Goal: Information Seeking & Learning: Find specific fact

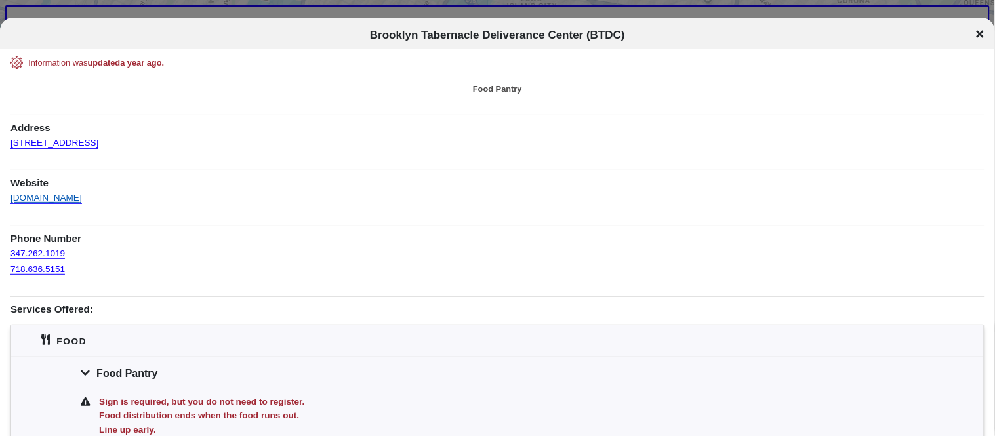
click at [67, 193] on link "[DOMAIN_NAME]" at bounding box center [45, 193] width 71 height 19
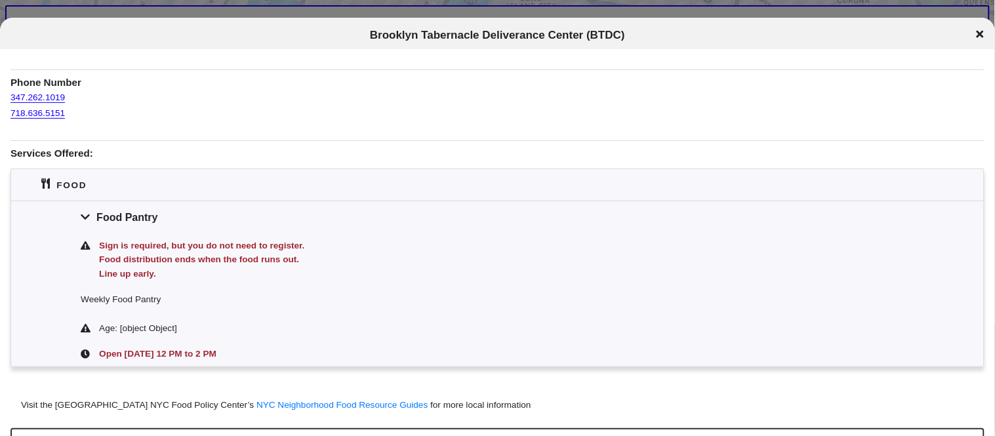
scroll to position [157, 0]
